Goal: Task Accomplishment & Management: Use online tool/utility

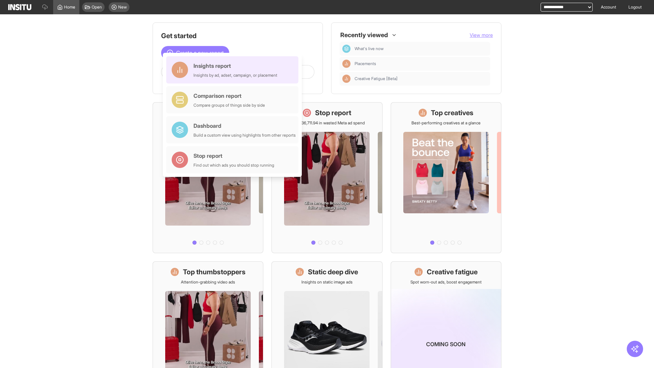
click at [234, 70] on div "Insights report Insights by ad, adset, campaign, or placement" at bounding box center [236, 70] width 84 height 16
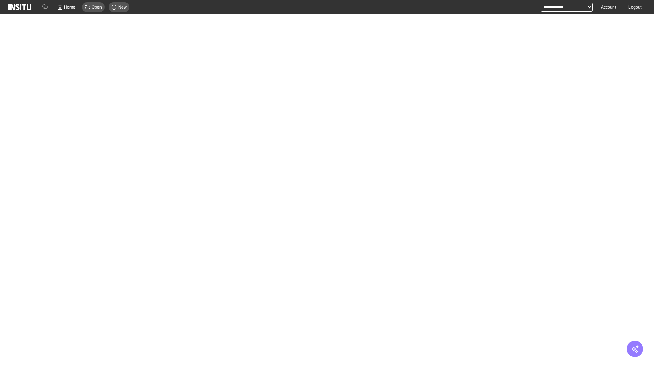
select select "**"
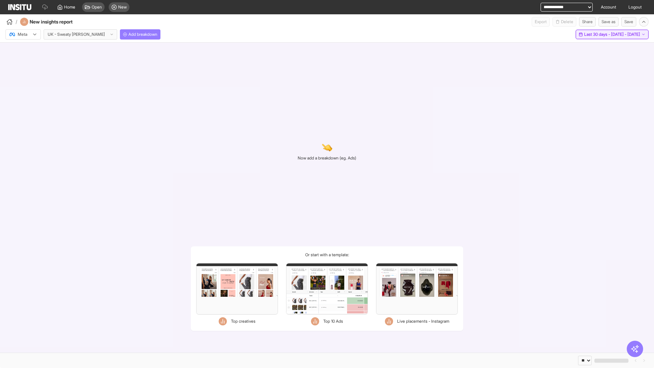
click at [597, 34] on span "Last 30 days - [DATE] - [DATE]" at bounding box center [612, 34] width 56 height 5
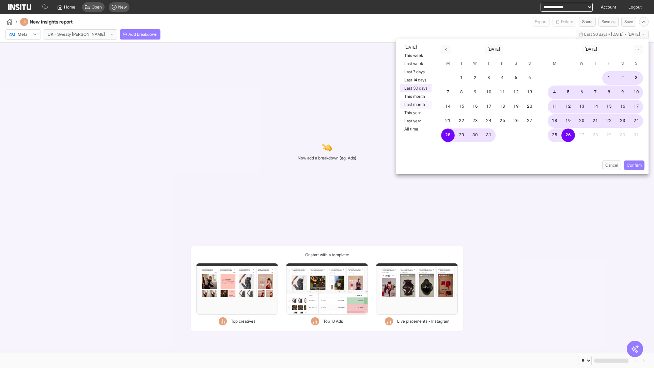
click at [415, 105] on button "Last month" at bounding box center [415, 105] width 31 height 8
